Goal: Information Seeking & Learning: Learn about a topic

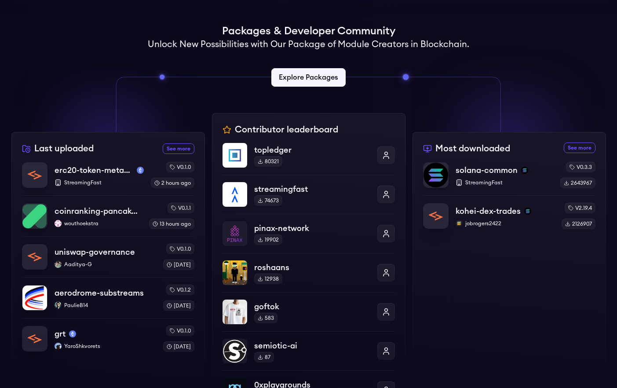
scroll to position [228, 0]
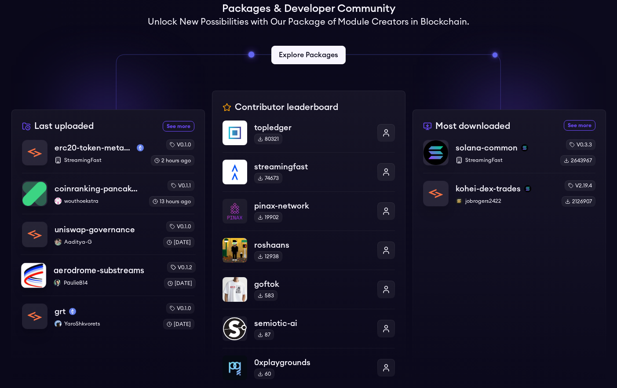
click at [109, 281] on p "PaulieB14" at bounding box center [105, 282] width 103 height 7
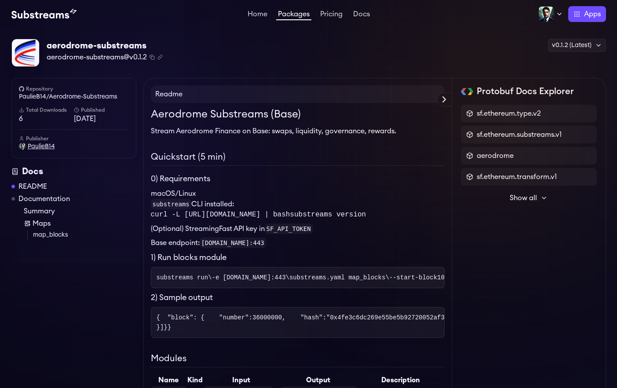
click at [41, 147] on span "PaulieB14" at bounding box center [41, 146] width 27 height 9
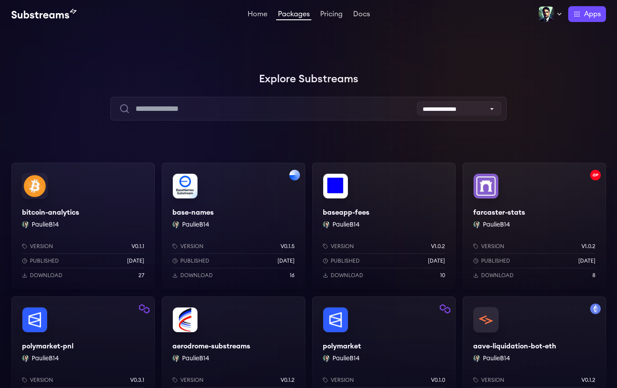
click at [92, 226] on div "bitcoin-analytics PaulieB14 Version v0.1.1 Published [DATE] Download 27" at bounding box center [82, 226] width 143 height 127
